Goal: Information Seeking & Learning: Learn about a topic

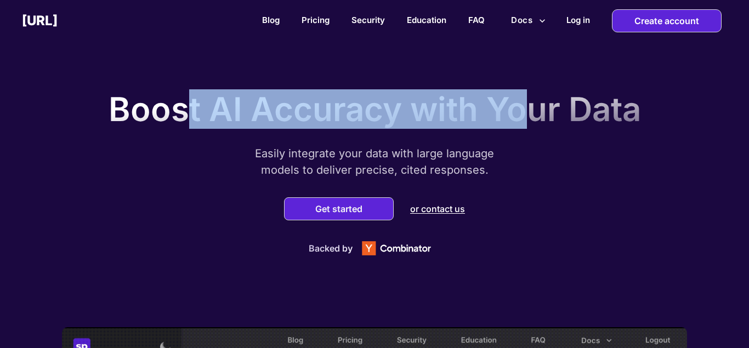
drag, startPoint x: 186, startPoint y: 114, endPoint x: 522, endPoint y: 135, distance: 336.3
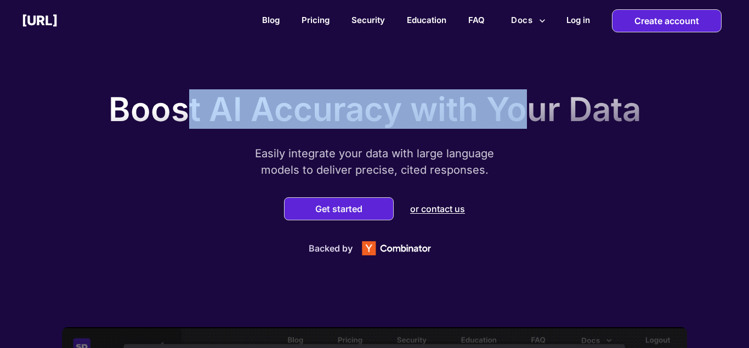
click at [522, 135] on div "Boost AI Accuracy with Your Data Easily integrate your data with large language…" at bounding box center [374, 170] width 548 height 184
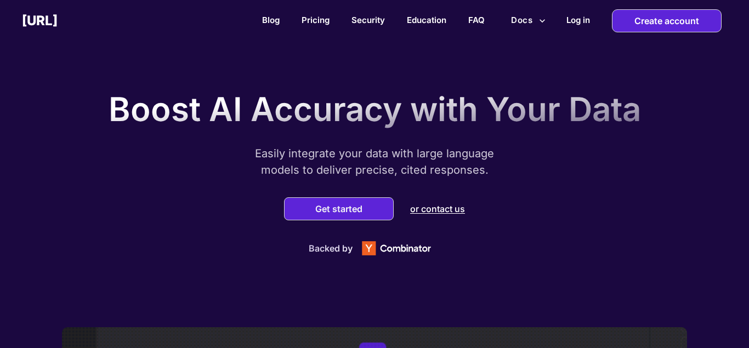
click at [526, 134] on div "Boost AI Accuracy with Your Data Easily integrate your data with large language…" at bounding box center [374, 170] width 548 height 184
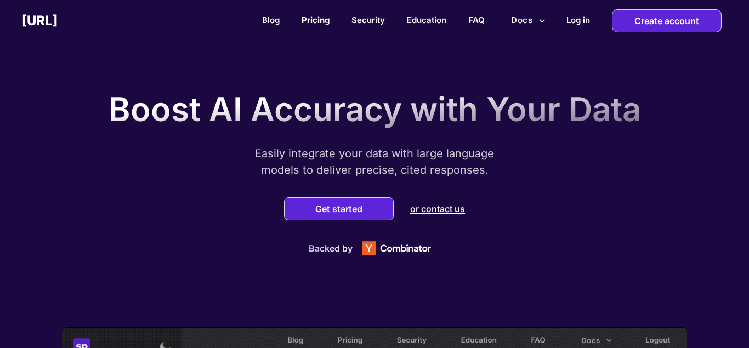
click at [323, 19] on link "Pricing" at bounding box center [316, 20] width 28 height 10
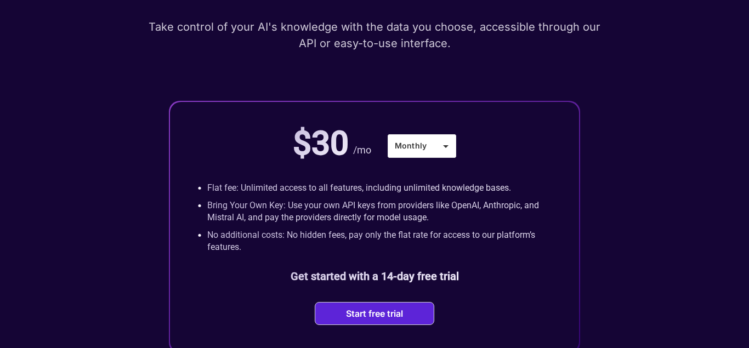
scroll to position [168, 0]
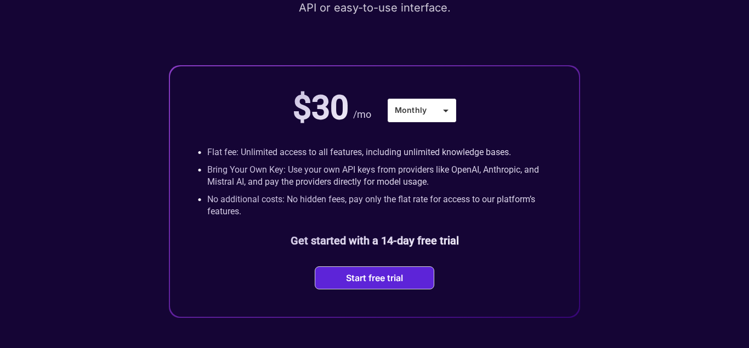
click at [416, 126] on div "$30 /mo Monthly *******" at bounding box center [374, 110] width 163 height 66
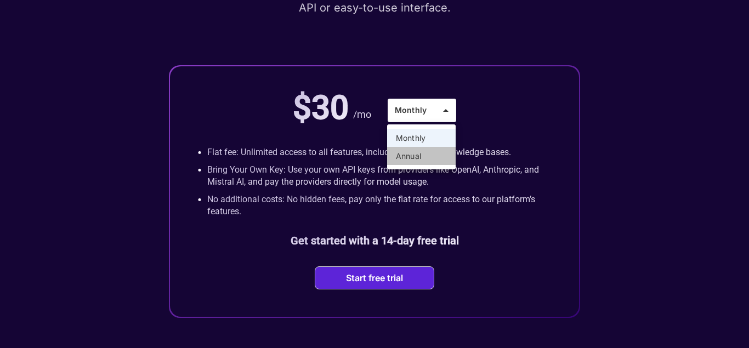
click at [415, 154] on li "Annual" at bounding box center [421, 156] width 69 height 18
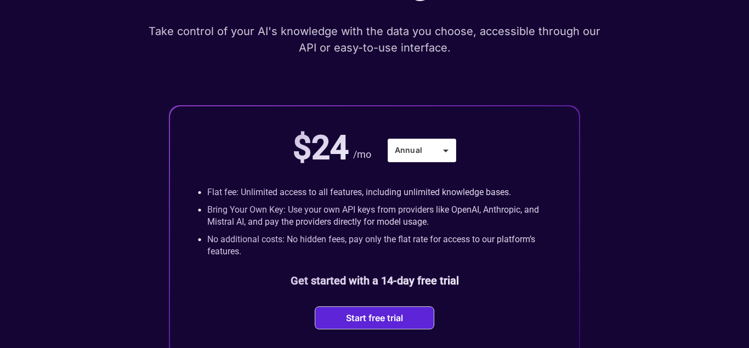
scroll to position [0, 0]
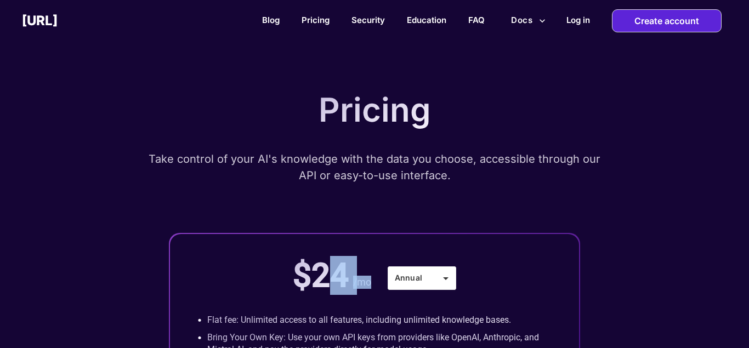
drag, startPoint x: 323, startPoint y: 280, endPoint x: 334, endPoint y: 279, distance: 11.0
click at [334, 279] on p "$24" at bounding box center [321, 275] width 56 height 39
drag, startPoint x: 342, startPoint y: 274, endPoint x: 297, endPoint y: 278, distance: 45.1
click at [297, 278] on p "$24" at bounding box center [321, 275] width 56 height 39
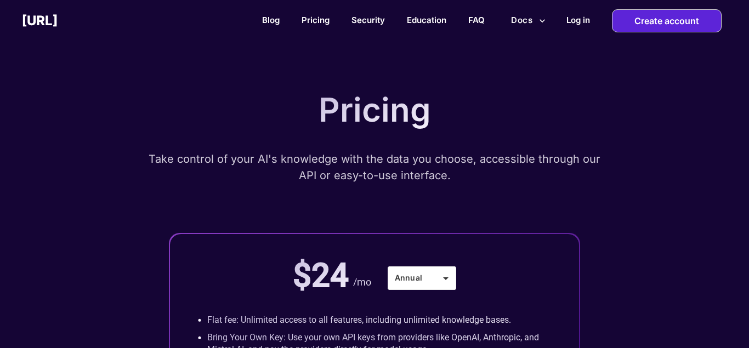
click at [428, 144] on div "Pricing Take control of your AI's knowledge with the data you choose, accessibl…" at bounding box center [375, 285] width 658 height 401
click at [529, 22] on button "Docs" at bounding box center [528, 20] width 43 height 21
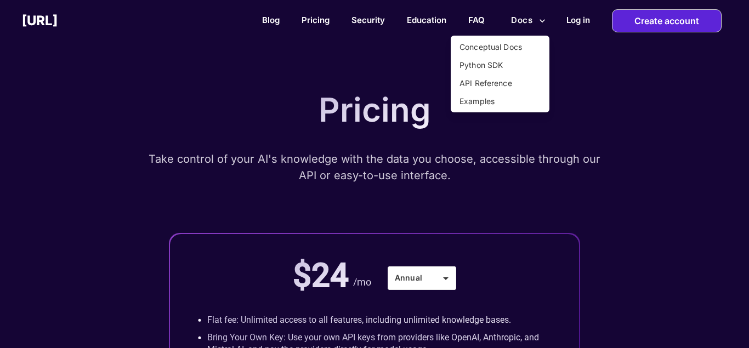
click at [585, 43] on div at bounding box center [374, 174] width 749 height 348
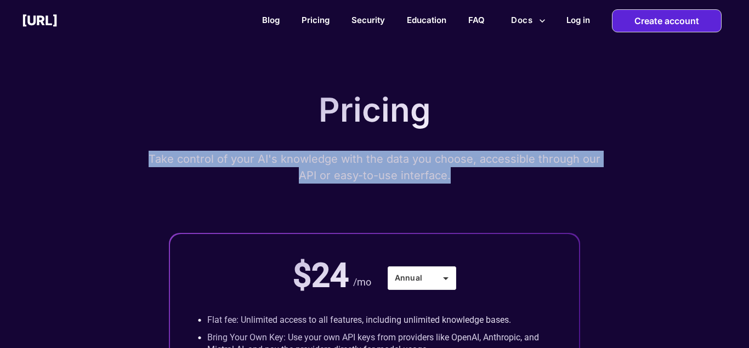
drag, startPoint x: 160, startPoint y: 160, endPoint x: 539, endPoint y: 179, distance: 379.4
click at [539, 179] on p "Take control of your AI's knowledge with the data you choose, accessible throug…" at bounding box center [374, 167] width 455 height 33
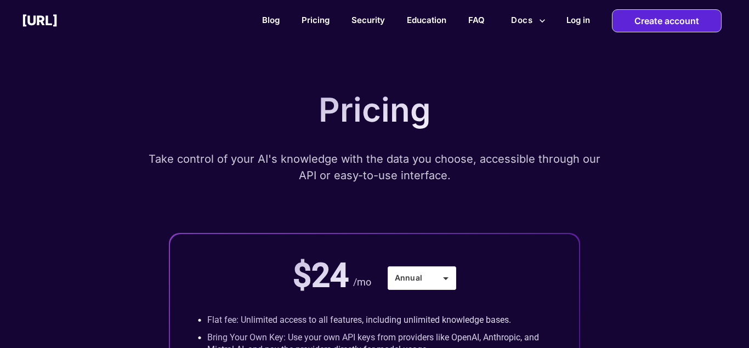
click at [539, 179] on p "Take control of your AI's knowledge with the data you choose, accessible throug…" at bounding box center [374, 167] width 455 height 33
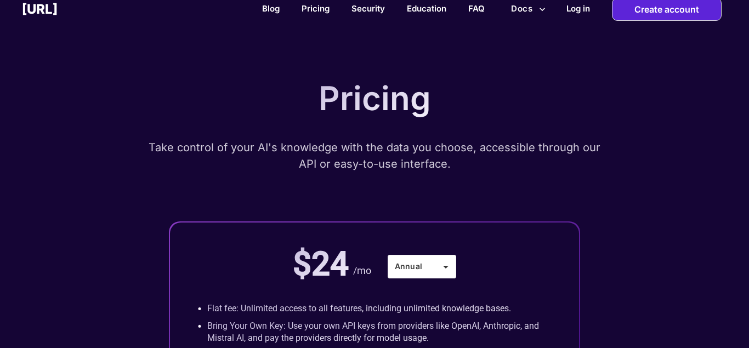
scroll to position [224, 0]
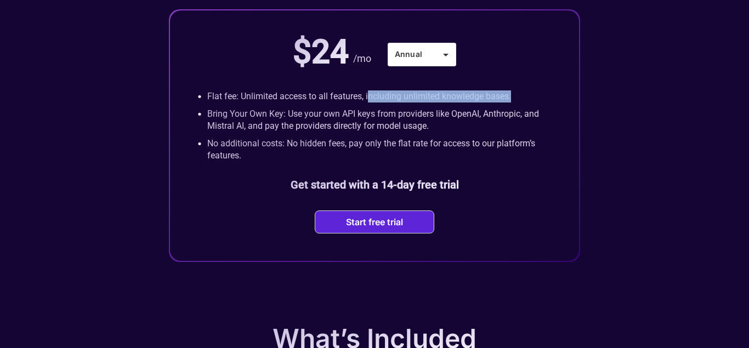
drag, startPoint x: 367, startPoint y: 101, endPoint x: 522, endPoint y: 103, distance: 154.1
click at [522, 103] on div "• Flat fee: Unlimited access to all features, including unlimited knowledge bas…" at bounding box center [374, 97] width 354 height 18
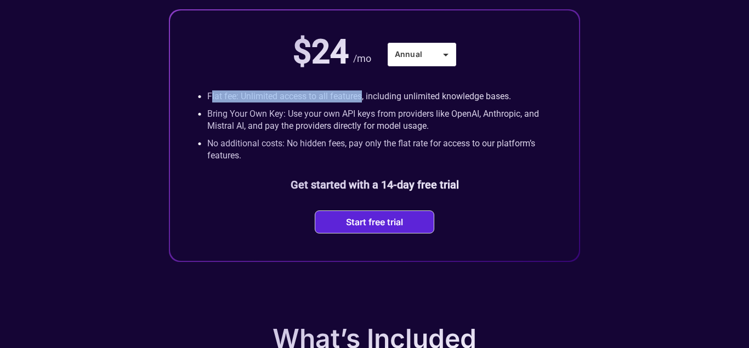
drag, startPoint x: 211, startPoint y: 99, endPoint x: 358, endPoint y: 109, distance: 147.8
click at [358, 105] on div "• Flat fee: Unlimited access to all features, including unlimited knowledge bas…" at bounding box center [374, 97] width 354 height 18
click at [354, 120] on p "Bring Your Own Key: Use your own API keys from providers like OpenAI, Anthropic…" at bounding box center [379, 120] width 344 height 24
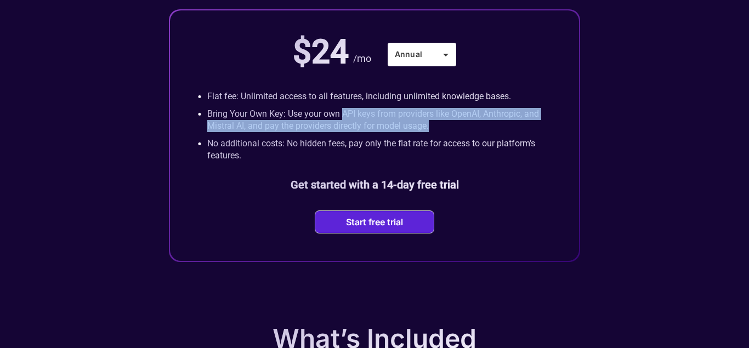
drag, startPoint x: 354, startPoint y: 120, endPoint x: 457, endPoint y: 137, distance: 104.6
click at [457, 135] on div "• Bring Your Own Key: Use your own API keys from providers like OpenAI, Anthrop…" at bounding box center [374, 120] width 354 height 30
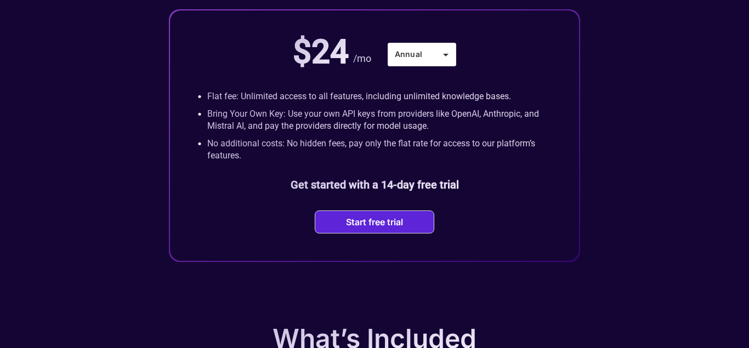
click at [457, 135] on div "• Bring Your Own Key: Use your own API keys from providers like OpenAI, Anthrop…" at bounding box center [374, 120] width 354 height 30
click at [221, 118] on p "Bring Your Own Key: Use your own API keys from providers like OpenAI, Anthropic…" at bounding box center [379, 120] width 344 height 24
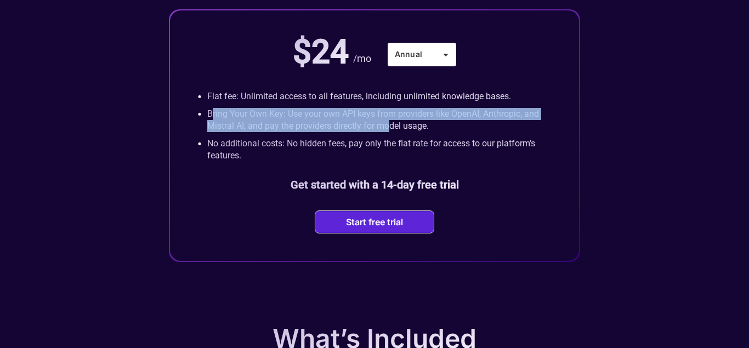
drag, startPoint x: 213, startPoint y: 119, endPoint x: 393, endPoint y: 137, distance: 181.3
click at [393, 135] on div "• Bring Your Own Key: Use your own API keys from providers like OpenAI, Anthrop…" at bounding box center [374, 120] width 354 height 30
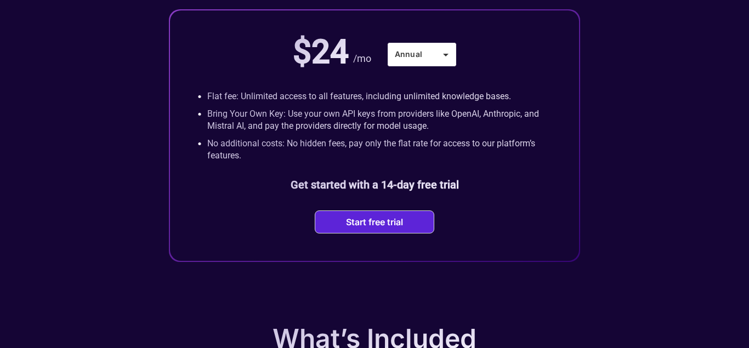
click at [393, 135] on div "• Bring Your Own Key: Use your own API keys from providers like OpenAI, Anthrop…" at bounding box center [374, 120] width 354 height 30
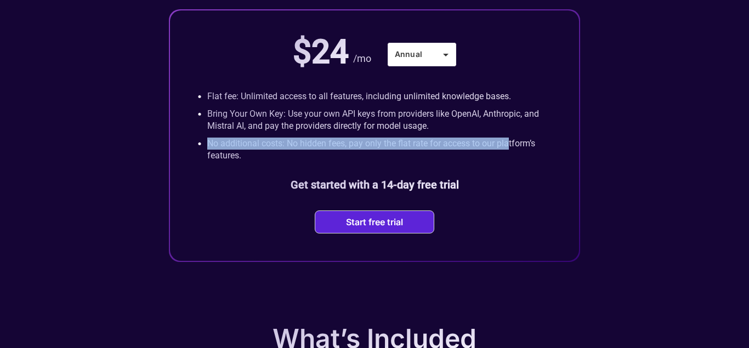
drag, startPoint x: 211, startPoint y: 150, endPoint x: 508, endPoint y: 147, distance: 297.8
click at [508, 147] on p "No additional costs: No hidden fees, pay only the flat rate for access to our p…" at bounding box center [379, 150] width 344 height 24
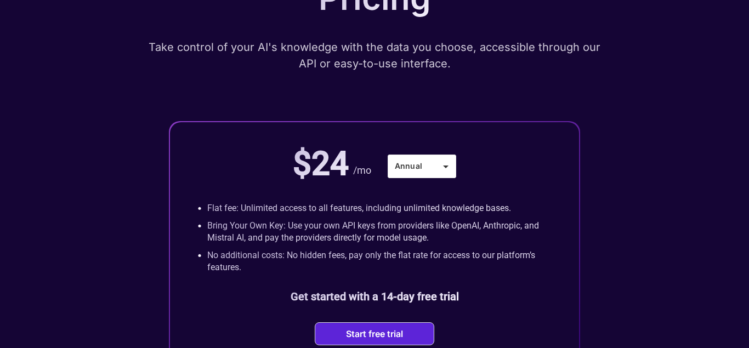
scroll to position [0, 0]
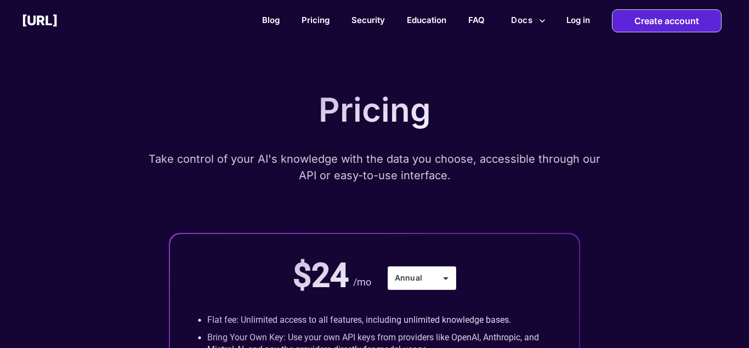
click at [58, 23] on h2 "[URL]" at bounding box center [40, 21] width 36 height 16
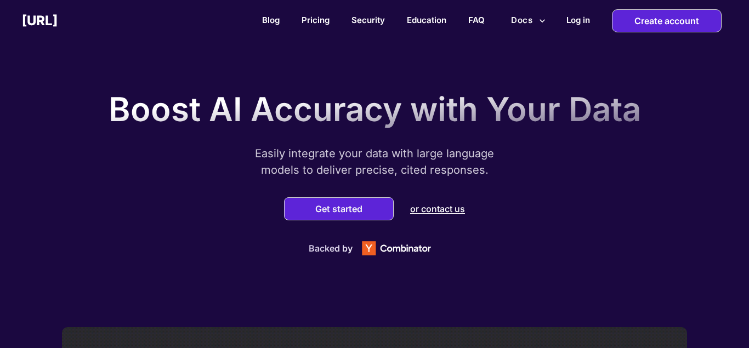
click at [210, 99] on p "Boost AI Accuracy with Your Data" at bounding box center [375, 108] width 533 height 39
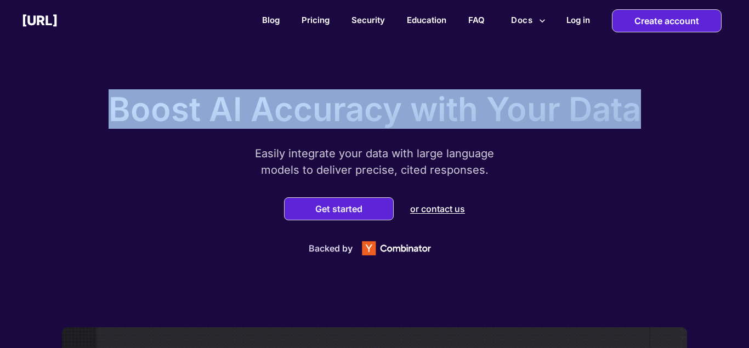
drag, startPoint x: 113, startPoint y: 105, endPoint x: 647, endPoint y: 128, distance: 534.1
click at [647, 128] on div "Boost AI Accuracy with Your Data Easily integrate your data with large language…" at bounding box center [374, 170] width 548 height 184
click at [614, 117] on p "Boost AI Accuracy with Your Data" at bounding box center [375, 108] width 533 height 39
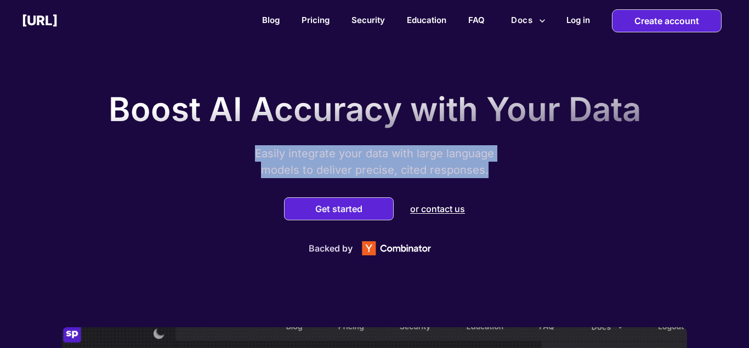
drag, startPoint x: 254, startPoint y: 150, endPoint x: 486, endPoint y: 165, distance: 232.4
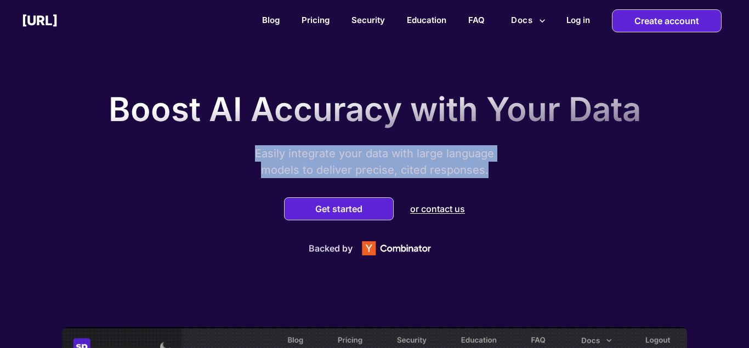
click at [486, 165] on p "Easily integrate your data with large language models to deliver precise, cited…" at bounding box center [374, 161] width 274 height 33
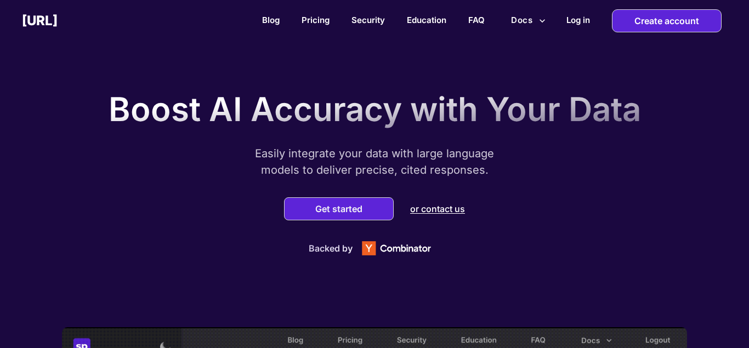
click at [486, 165] on p "Easily integrate your data with large language models to deliver precise, cited…" at bounding box center [374, 161] width 274 height 33
drag, startPoint x: 323, startPoint y: 172, endPoint x: 384, endPoint y: 172, distance: 61.4
click at [384, 172] on p "Easily integrate your data with large language models to deliver precise, cited…" at bounding box center [374, 161] width 274 height 33
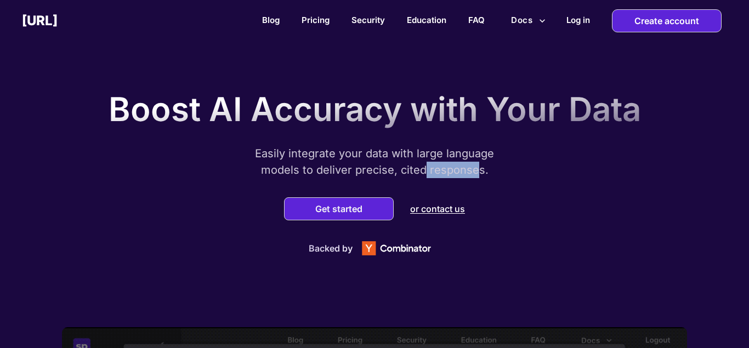
drag, startPoint x: 422, startPoint y: 172, endPoint x: 475, endPoint y: 172, distance: 52.6
click at [475, 172] on p "Easily integrate your data with large language models to deliver precise, cited…" at bounding box center [374, 161] width 274 height 33
click at [513, 171] on div "Boost AI Accuracy with Your Data Easily integrate your data with large language…" at bounding box center [374, 170] width 548 height 184
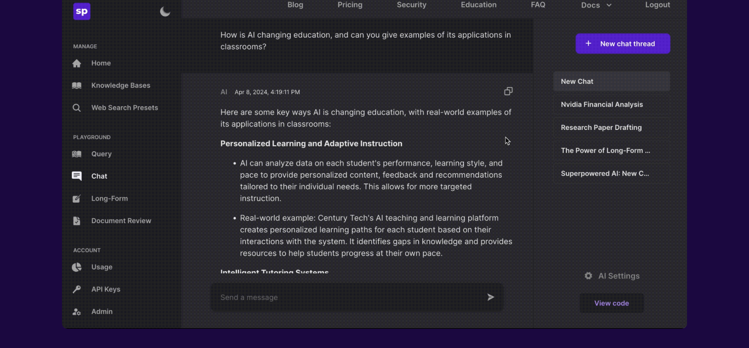
scroll to position [280, 0]
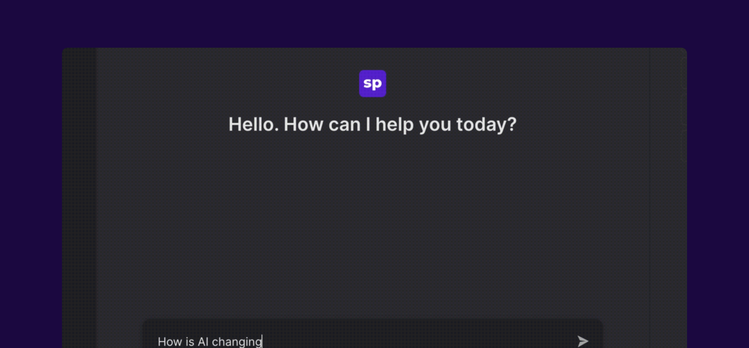
click at [514, 171] on img at bounding box center [374, 217] width 625 height 338
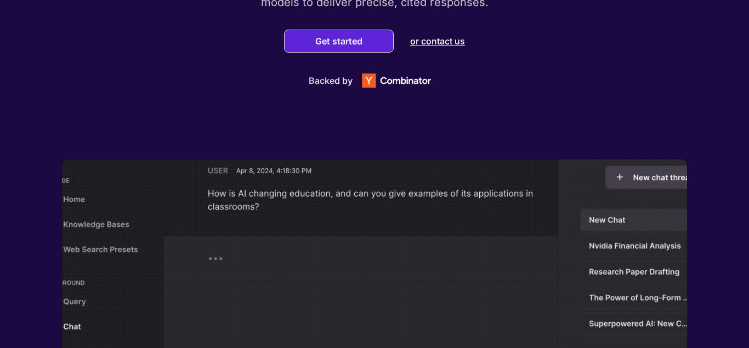
scroll to position [0, 0]
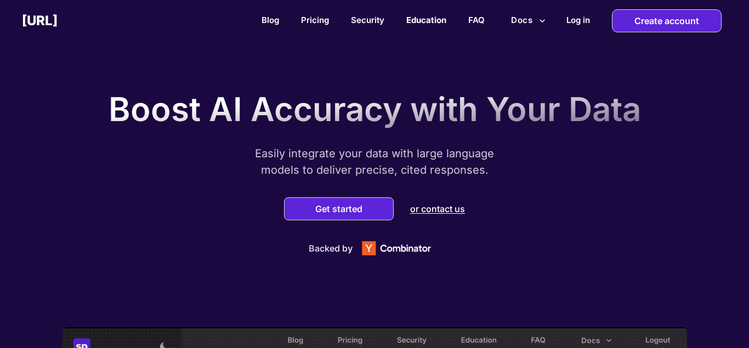
click at [440, 20] on link "Education" at bounding box center [426, 20] width 40 height 10
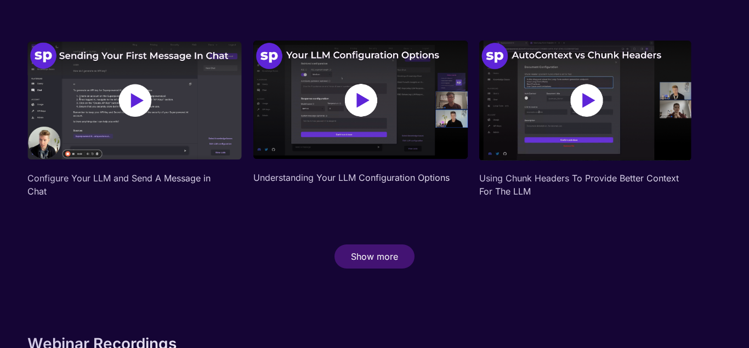
scroll to position [447, 0]
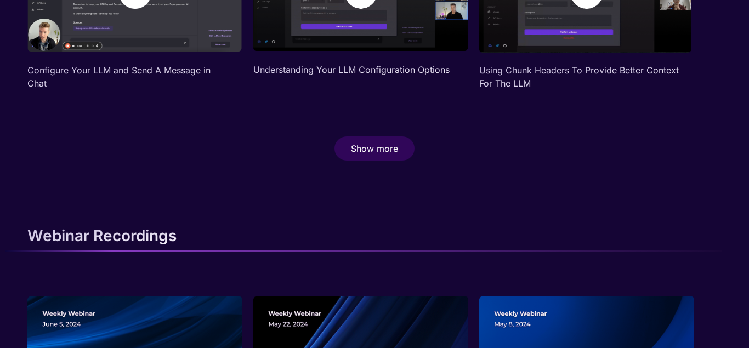
click at [369, 144] on p "Show more" at bounding box center [374, 148] width 47 height 11
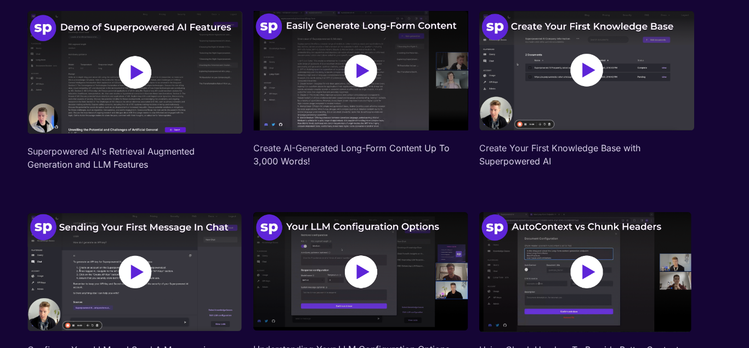
scroll to position [0, 0]
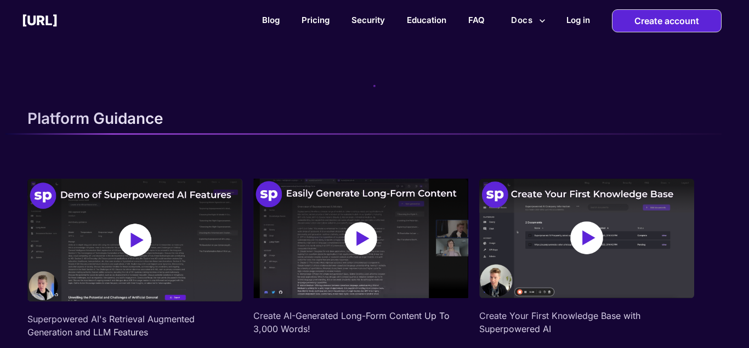
click at [122, 195] on img at bounding box center [134, 240] width 215 height 123
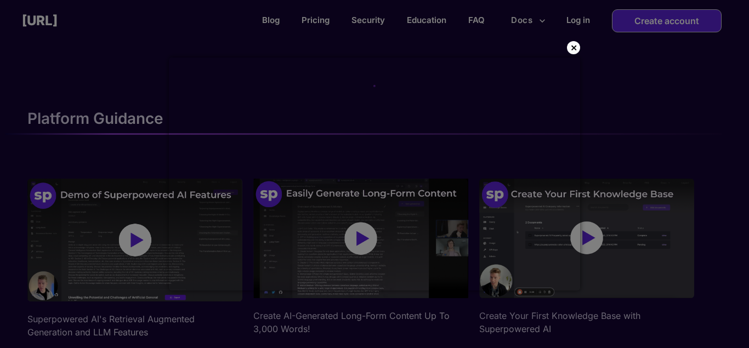
click at [577, 48] on div "×" at bounding box center [573, 47] width 13 height 13
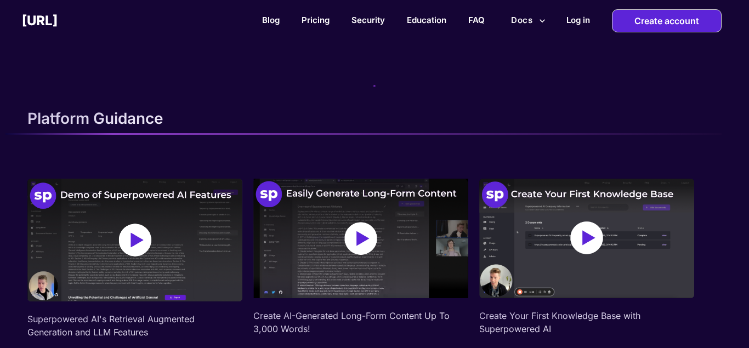
click at [129, 229] on img at bounding box center [134, 240] width 215 height 123
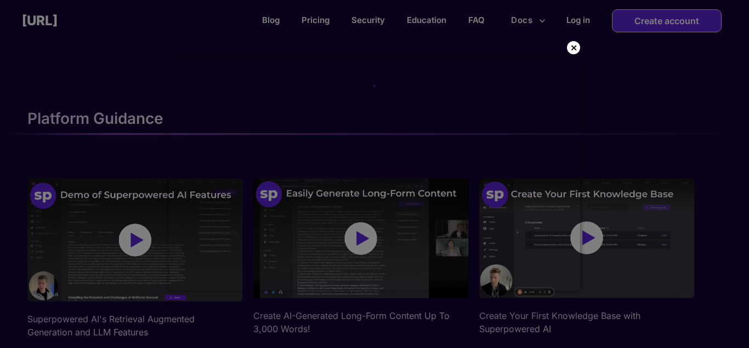
click at [576, 47] on p "×" at bounding box center [573, 47] width 7 height 11
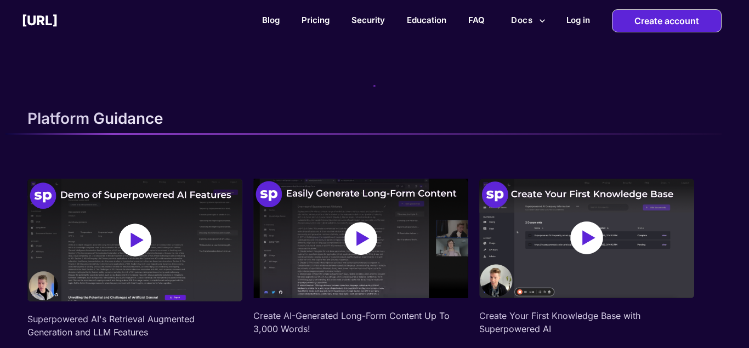
click at [368, 241] on img at bounding box center [360, 239] width 215 height 120
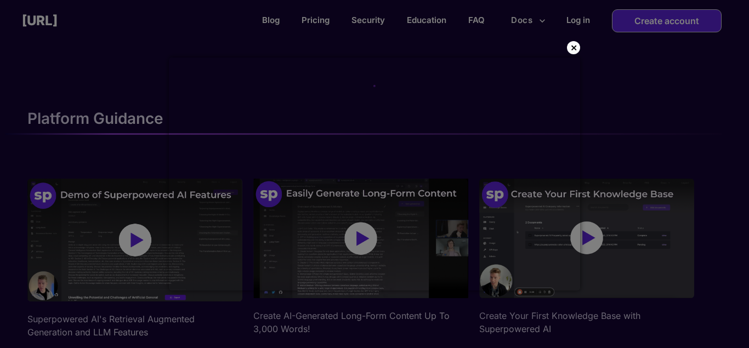
click at [577, 50] on div "×" at bounding box center [573, 47] width 13 height 13
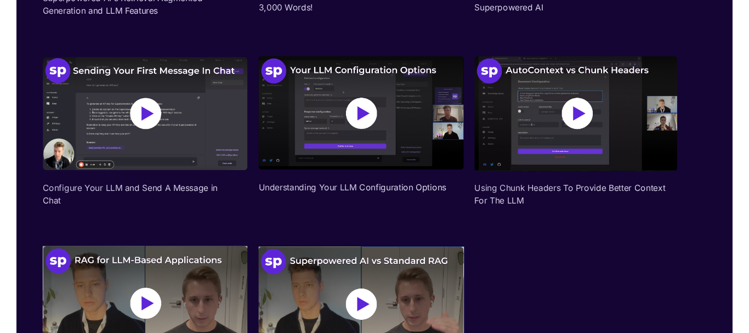
scroll to position [336, 0]
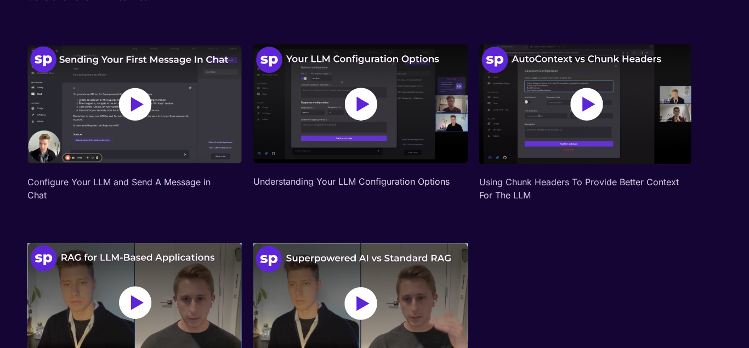
click at [585, 93] on img at bounding box center [586, 104] width 215 height 120
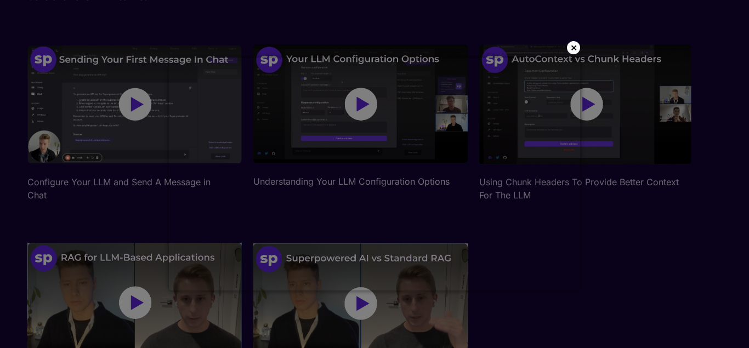
click at [569, 46] on div "×" at bounding box center [573, 47] width 13 height 13
